Goal: Task Accomplishment & Management: Use online tool/utility

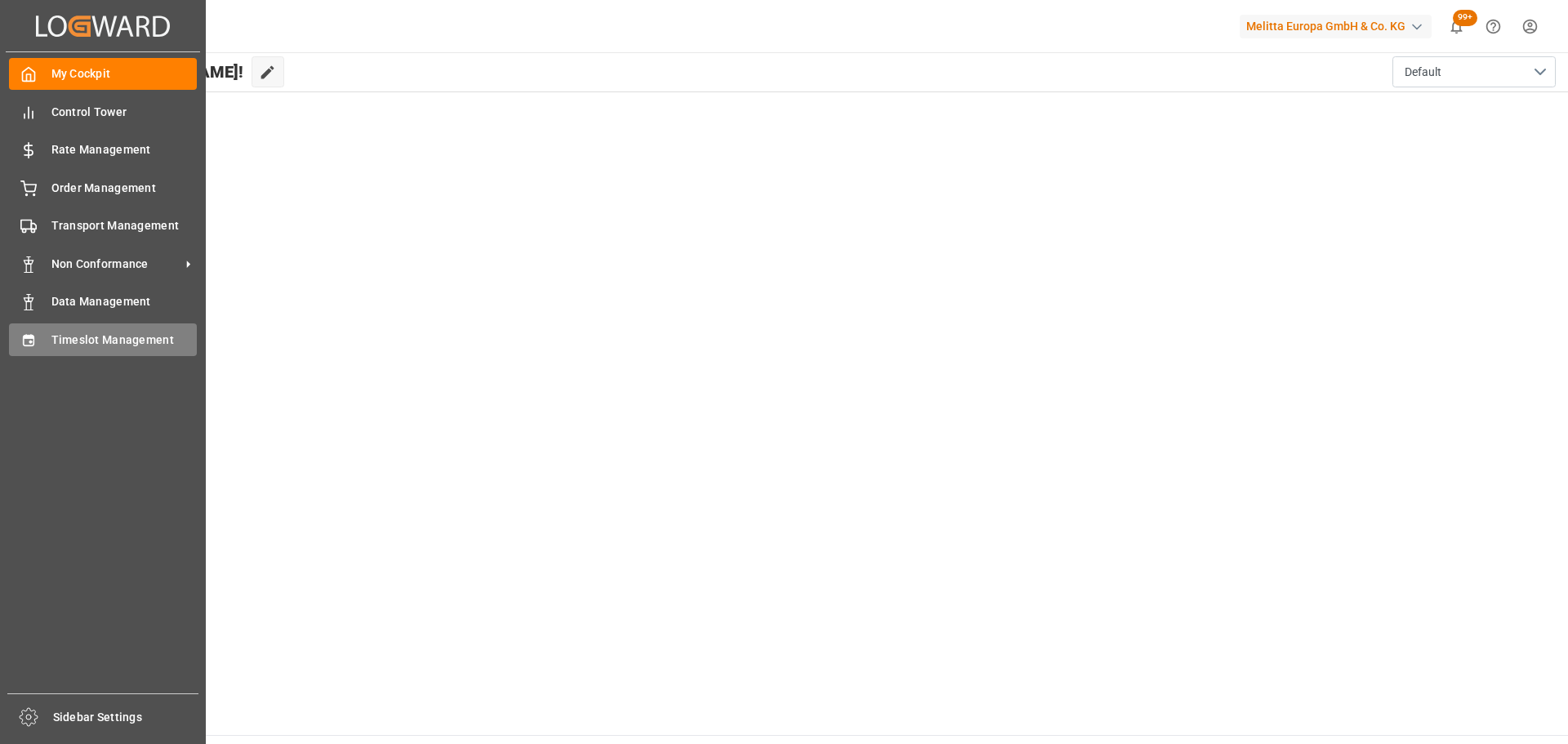
click at [96, 334] on span "Timeslot Management" at bounding box center [124, 341] width 146 height 18
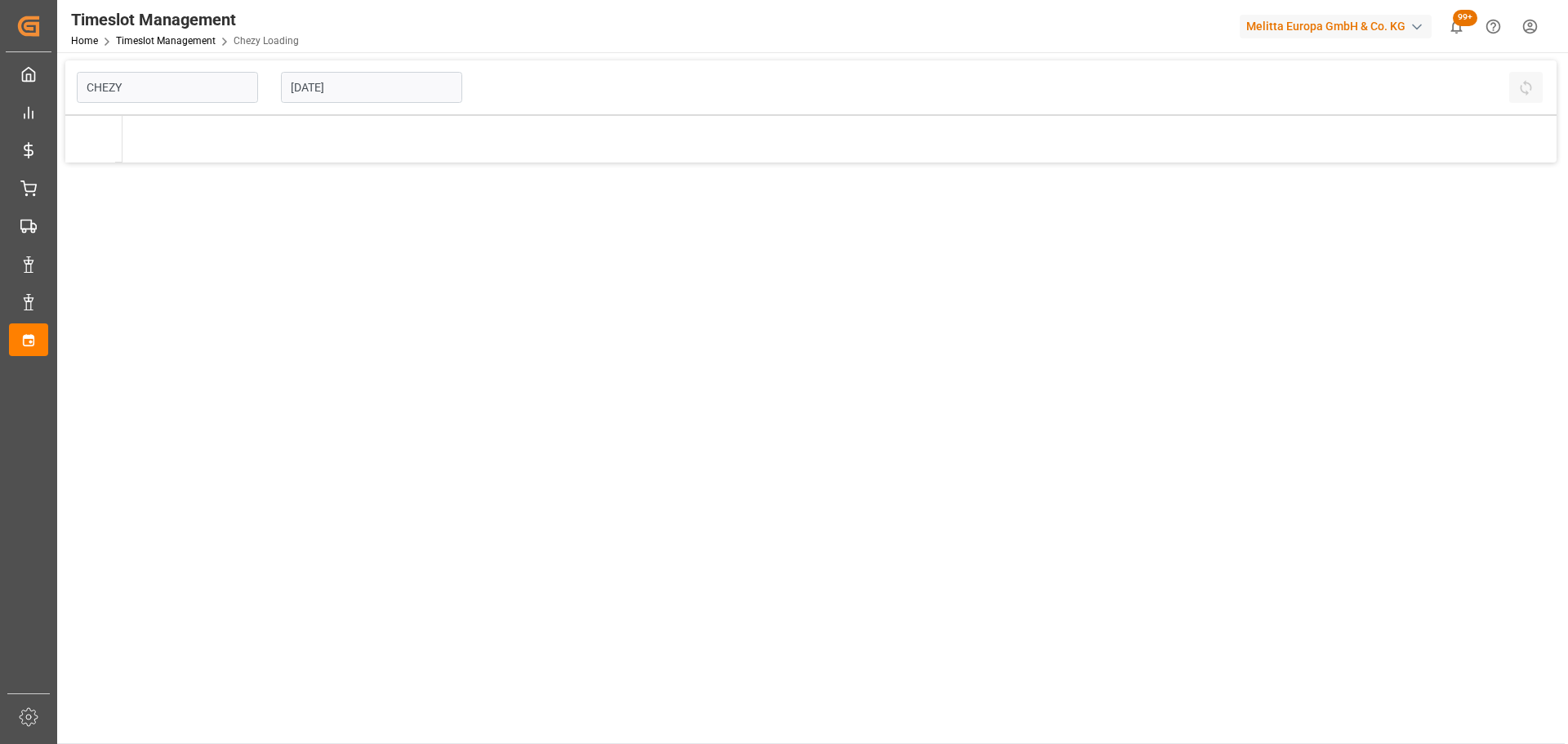
type input "Chezy Loading"
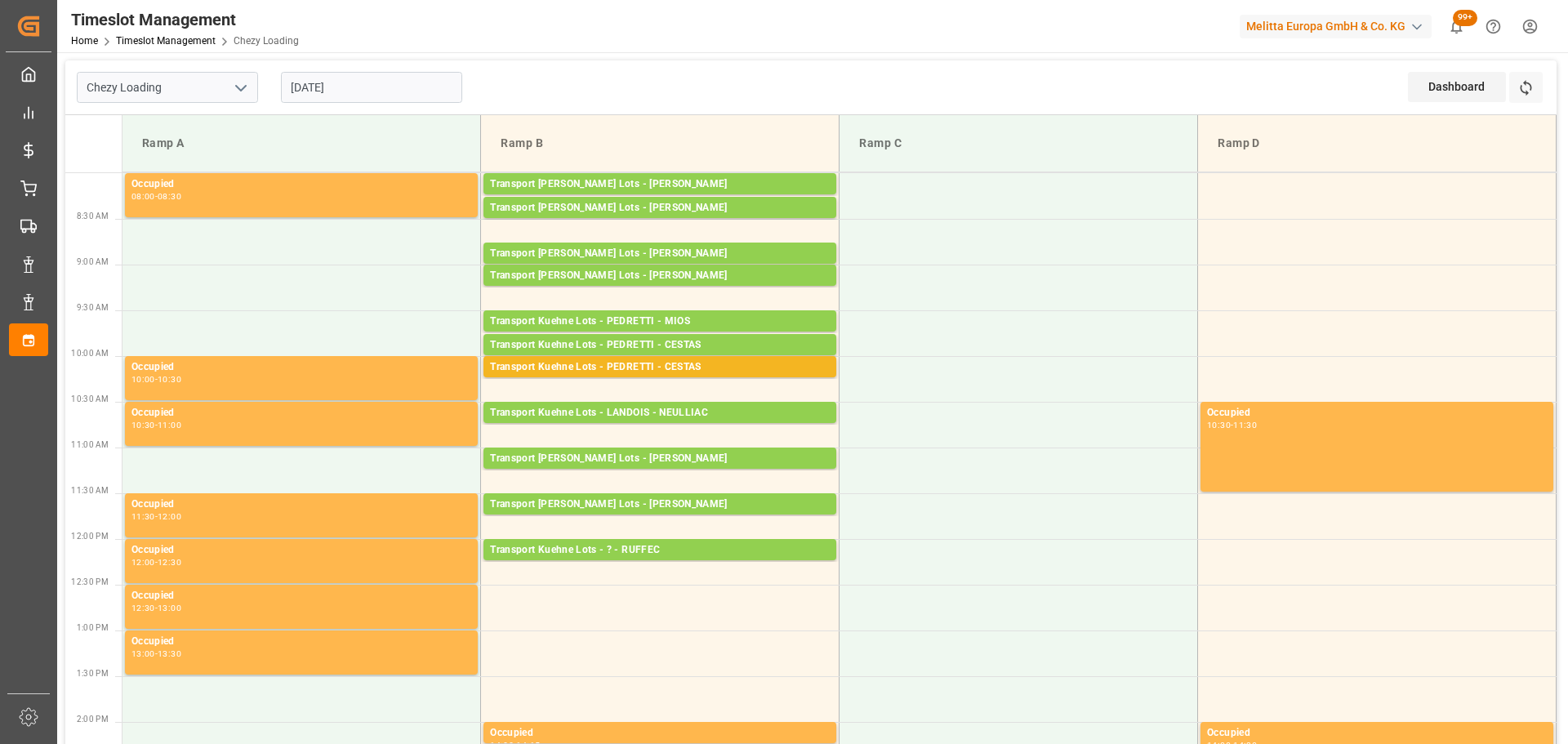
click at [317, 75] on input "[DATE]" at bounding box center [371, 87] width 181 height 31
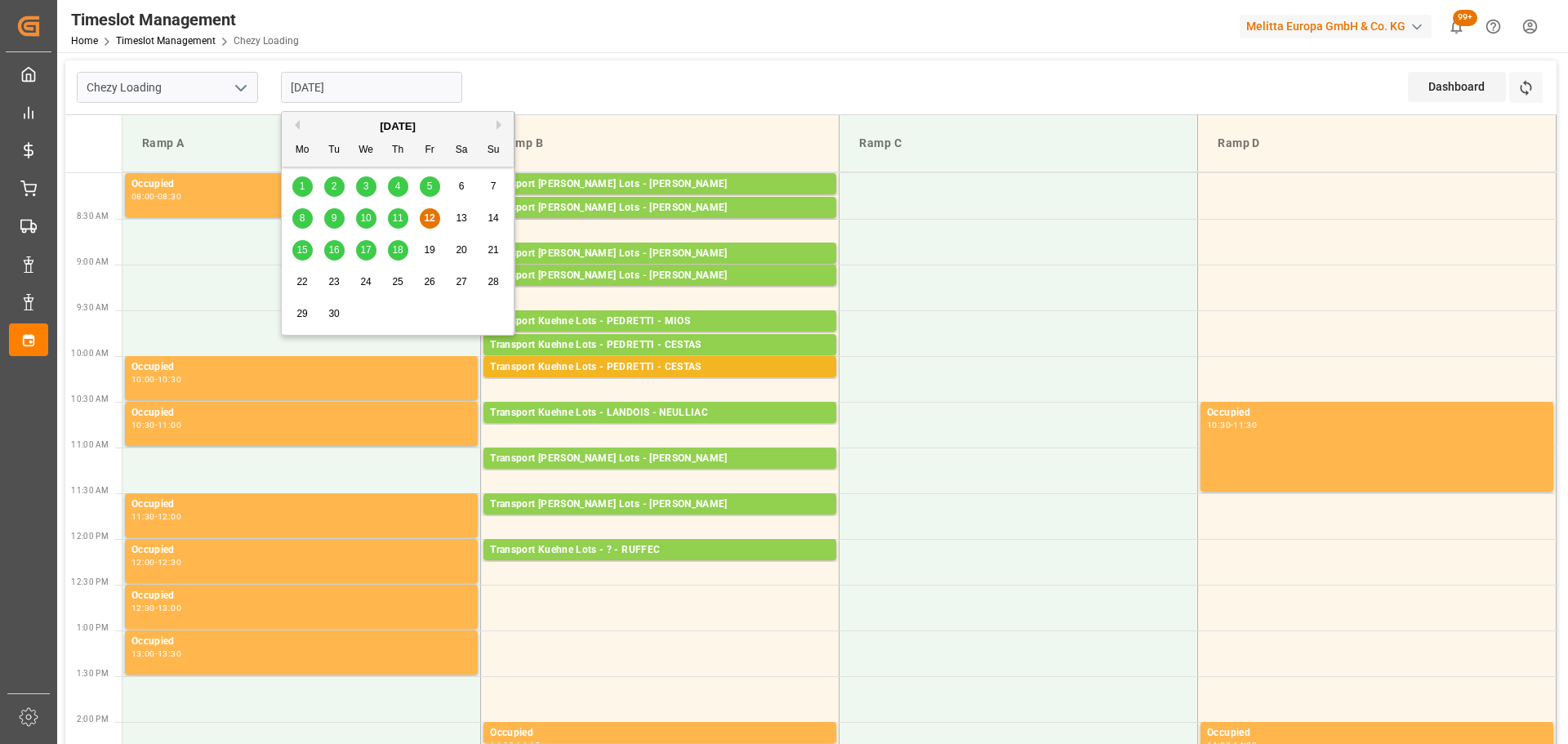
click at [400, 217] on span "11" at bounding box center [396, 218] width 11 height 12
type input "[DATE]"
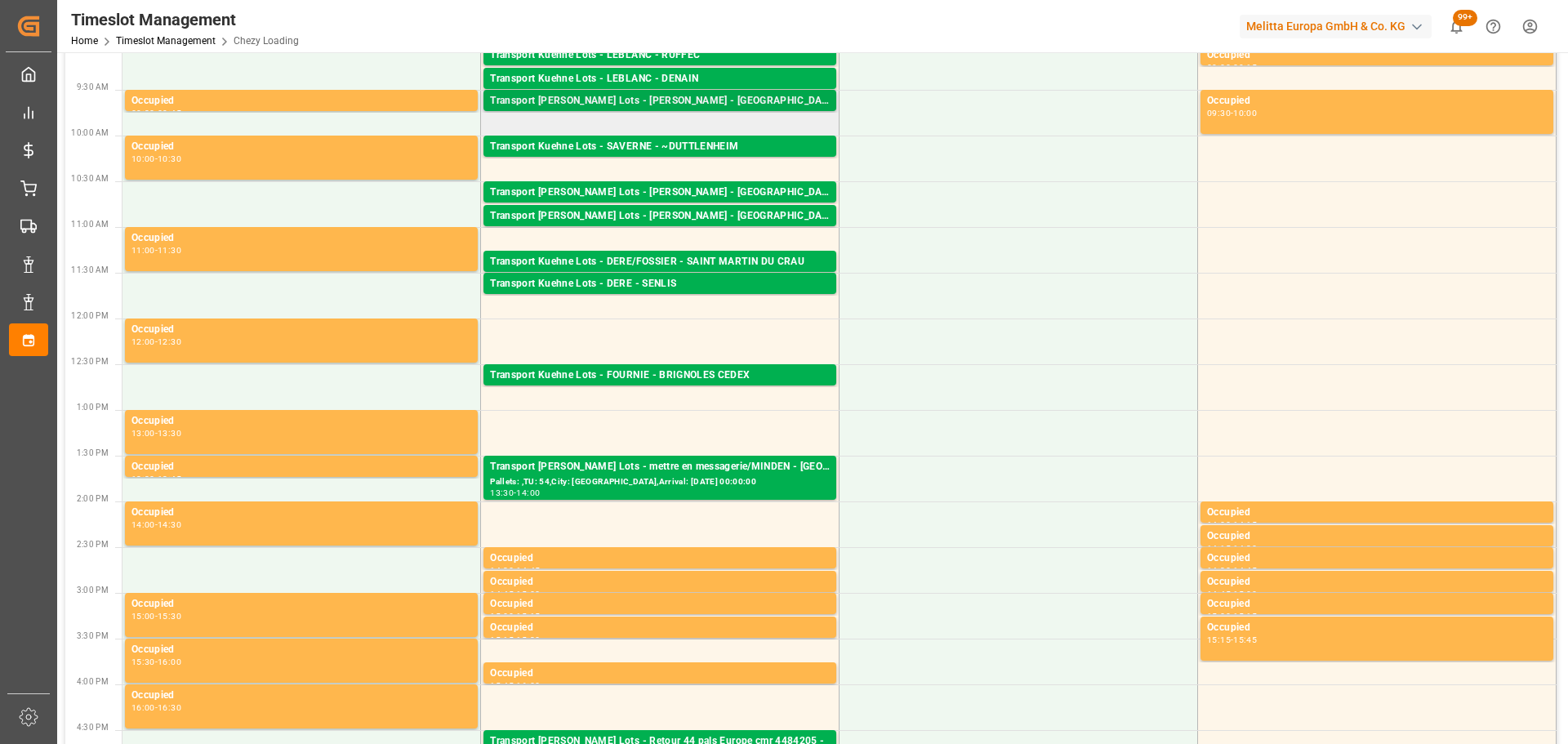
scroll to position [327, 0]
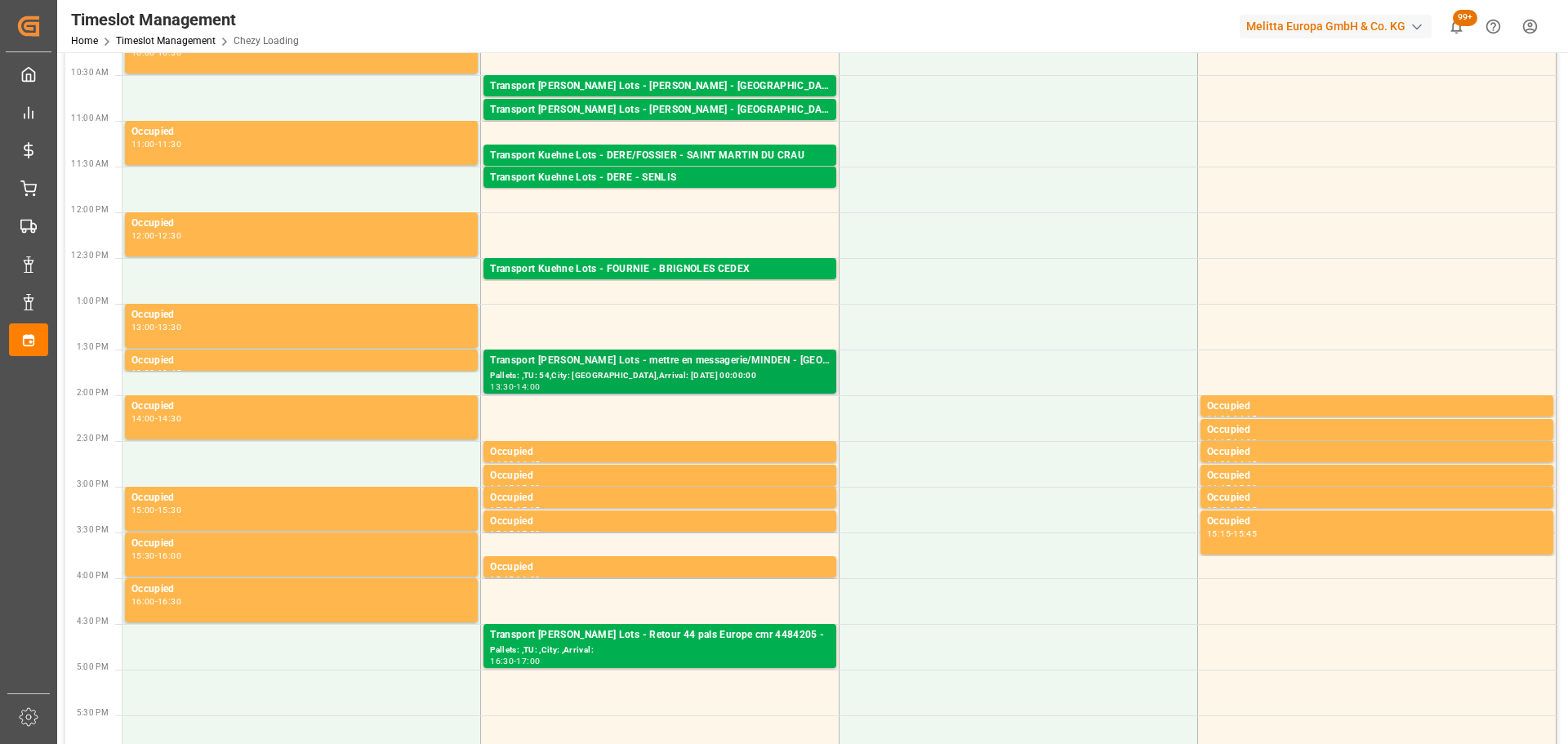
click at [669, 356] on div "Transport [PERSON_NAME] Lots - mettre en messagerie/MINDEN - [GEOGRAPHIC_DATA]" at bounding box center [660, 360] width 340 height 17
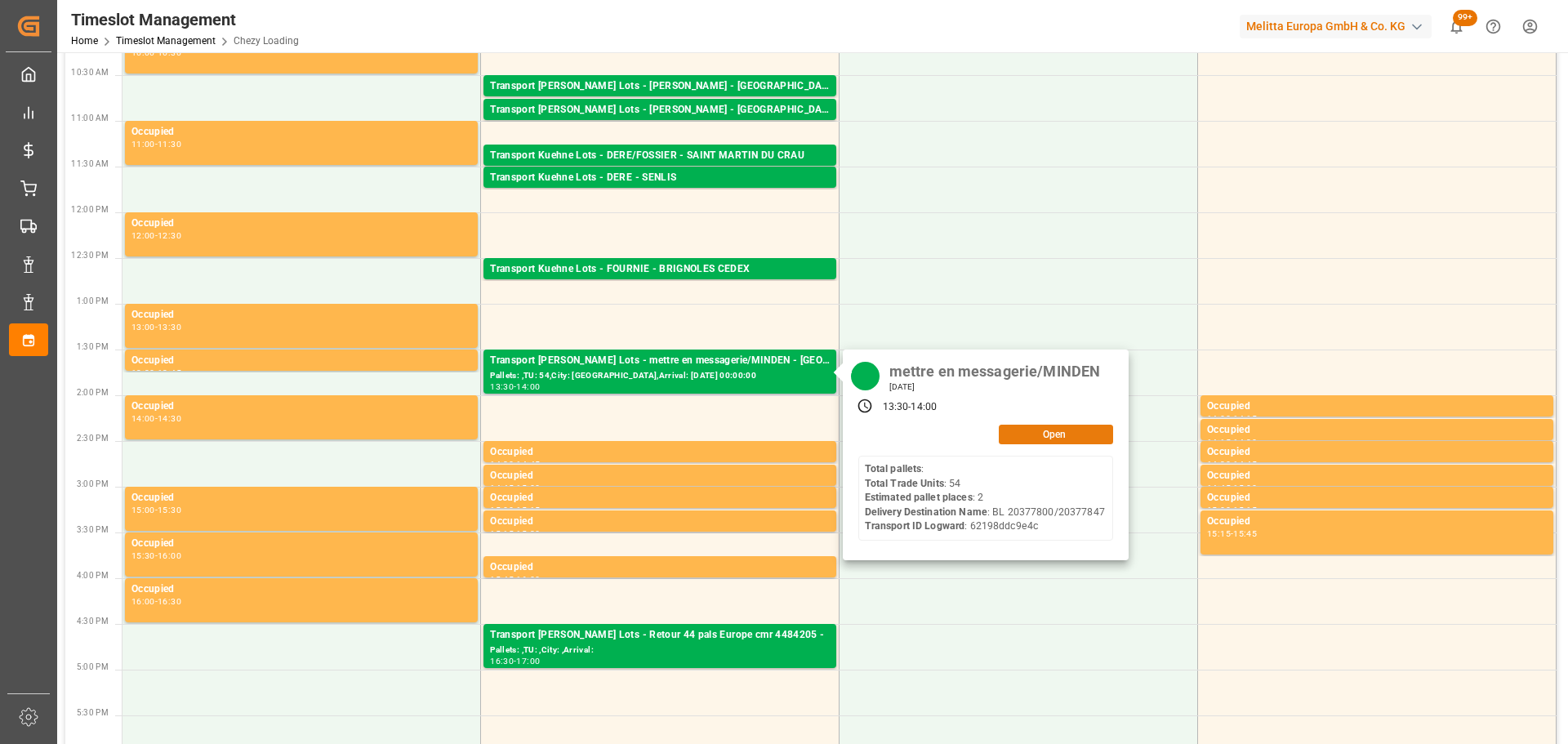
click at [1033, 439] on button "Open" at bounding box center [1055, 435] width 115 height 20
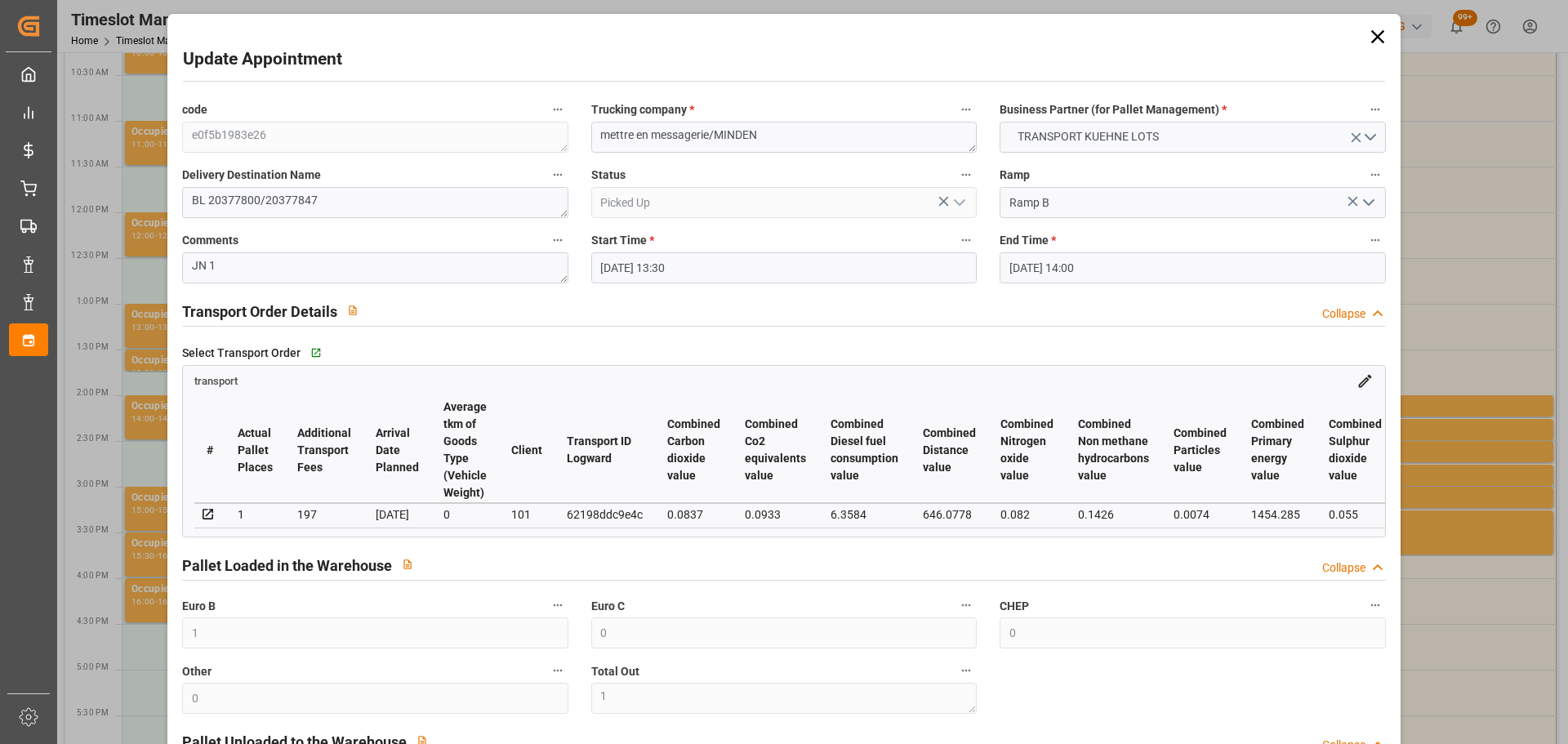
click at [1372, 37] on icon at bounding box center [1376, 36] width 13 height 13
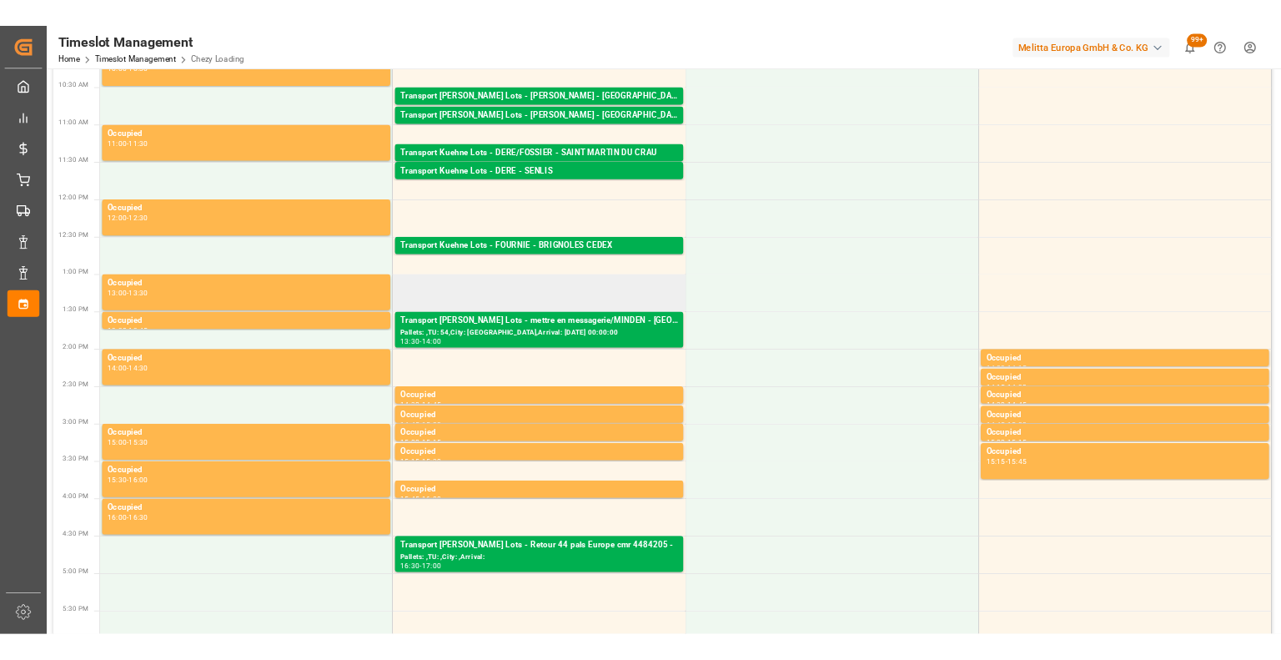
scroll to position [0, 0]
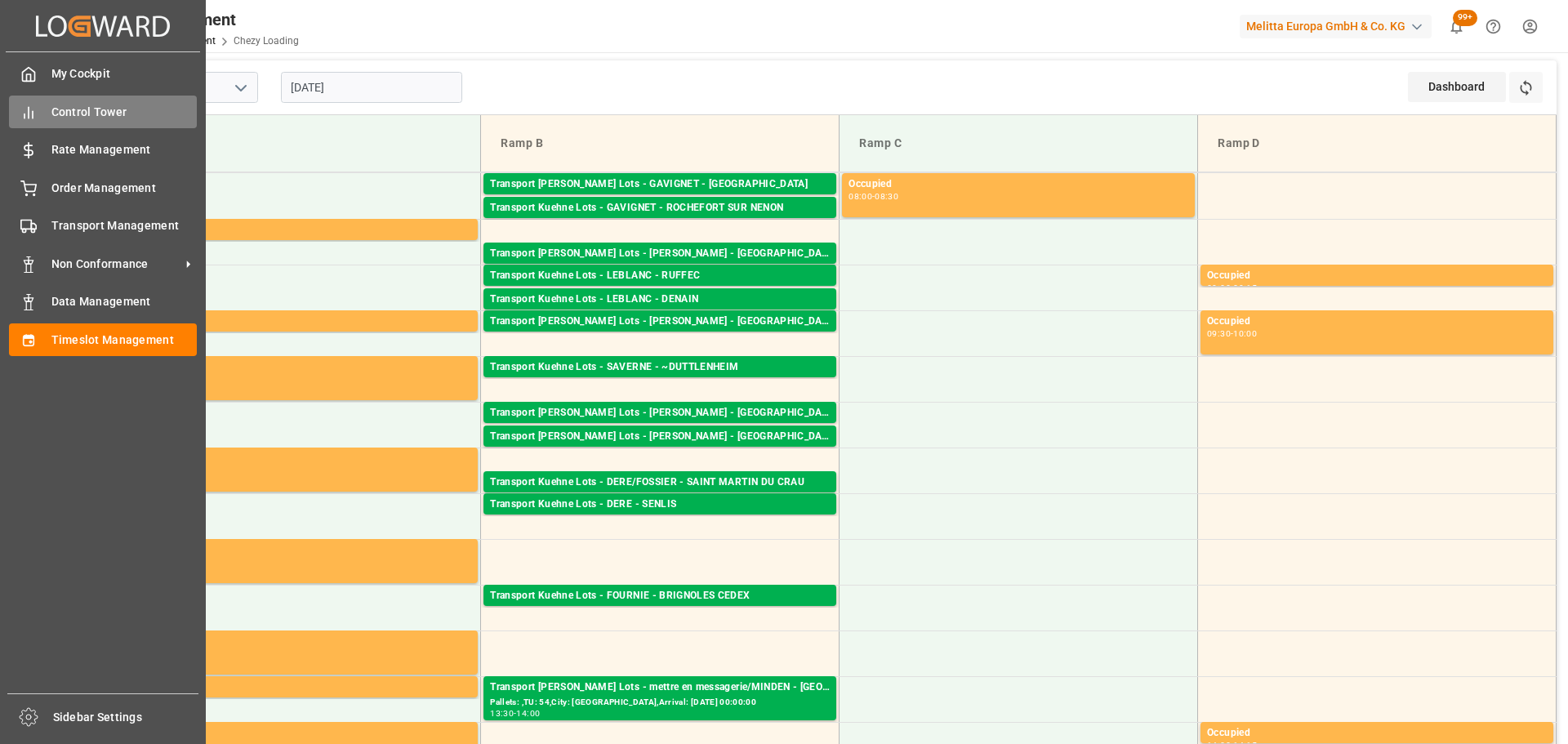
click at [52, 106] on span "Control Tower" at bounding box center [124, 113] width 146 height 18
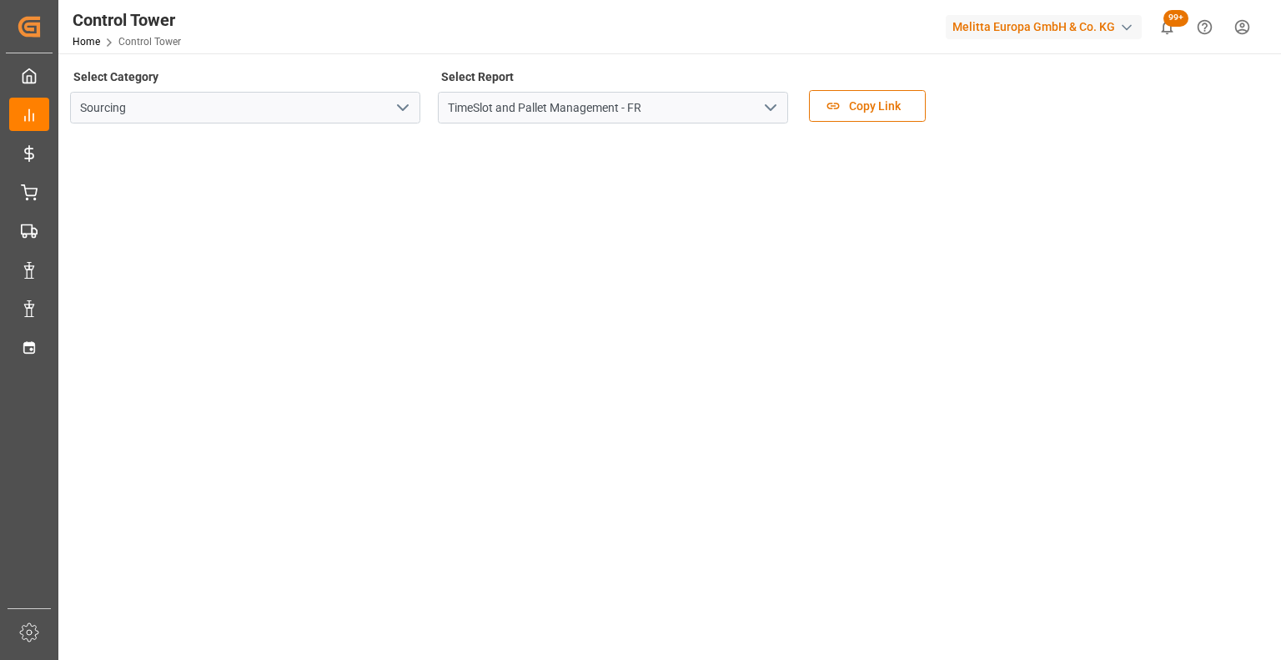
scroll to position [83, 0]
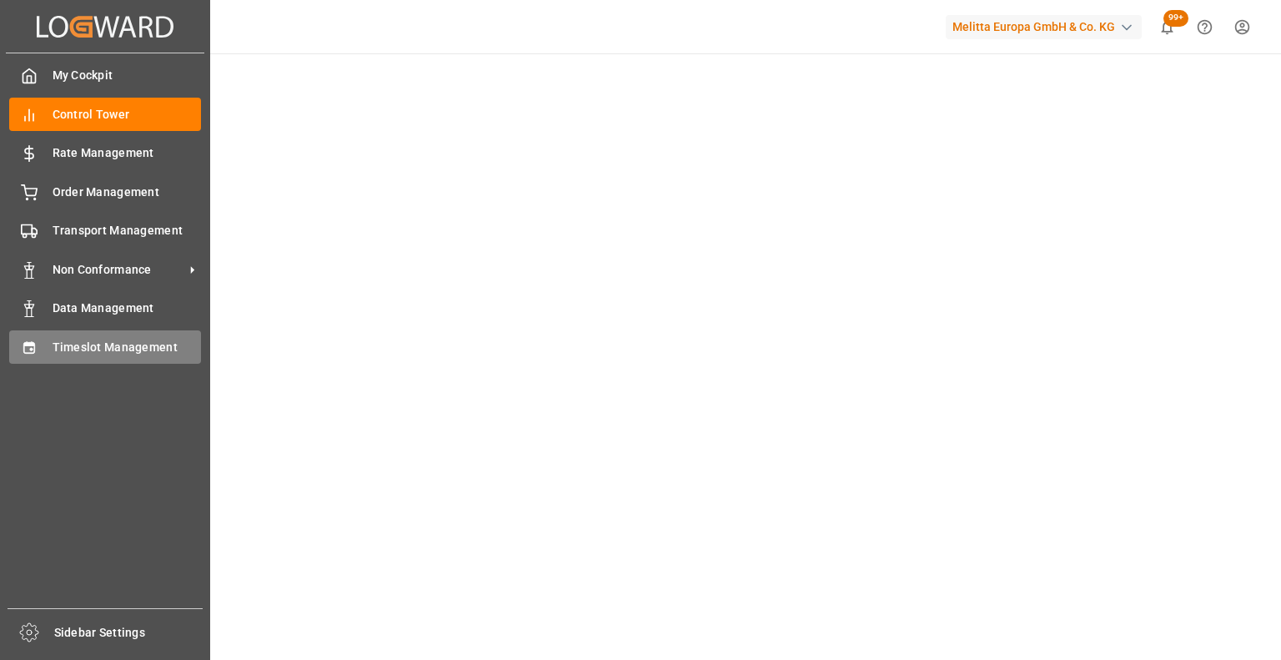
click at [104, 343] on span "Timeslot Management" at bounding box center [127, 348] width 149 height 18
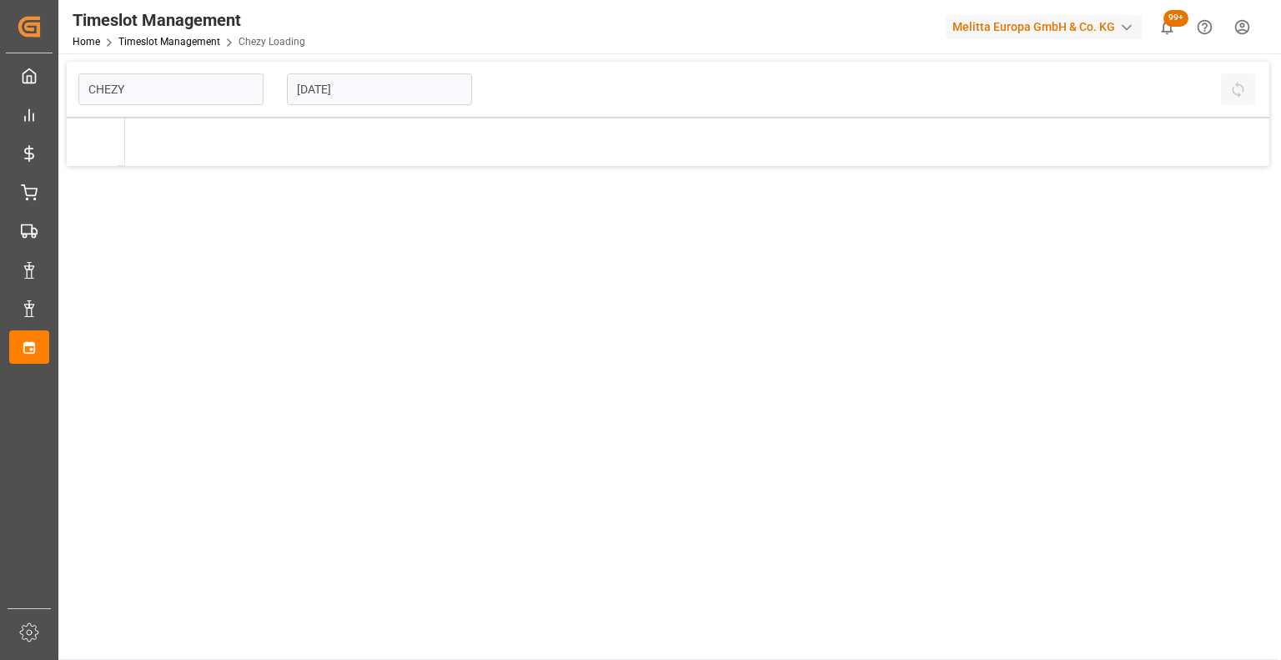
type input "Chezy Loading"
